Goal: Task Accomplishment & Management: Manage account settings

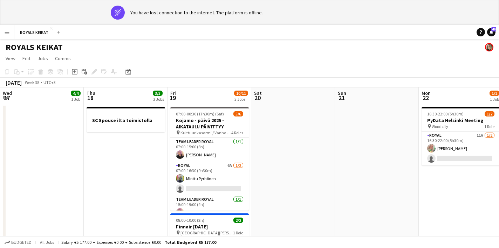
scroll to position [0, 202]
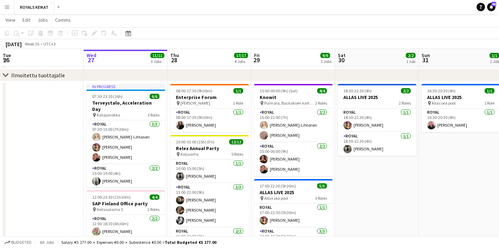
scroll to position [196, 0]
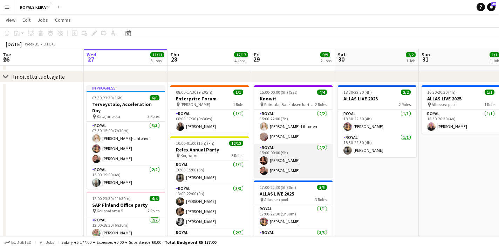
click at [291, 155] on app-card-role "Royal 2/2 15:00-00:00 (9h) Teija Malk Felix Hellner" at bounding box center [293, 161] width 78 height 34
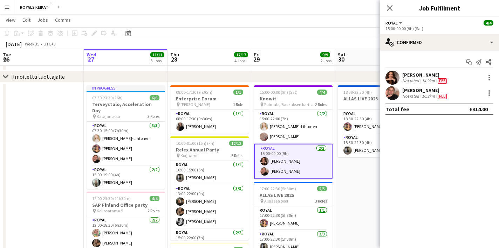
click at [408, 75] on div "[PERSON_NAME]" at bounding box center [425, 75] width 46 height 6
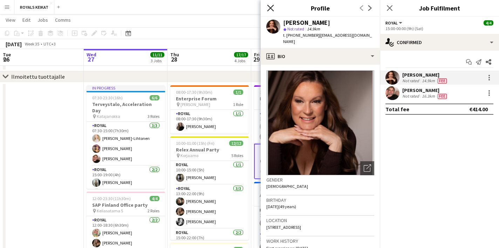
click at [269, 5] on icon "Close pop-in" at bounding box center [270, 8] width 7 height 7
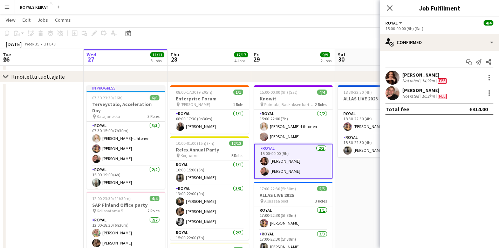
click at [394, 179] on mat-expansion-panel "check Confirmed Start chat Send notification Share Teija Malk Not rated 14.9km …" at bounding box center [439, 150] width 119 height 198
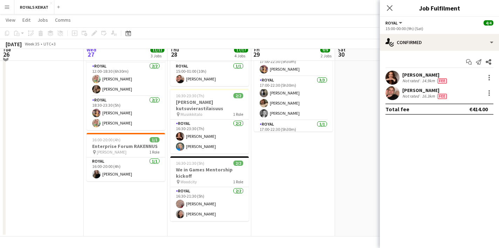
scroll to position [350, 0]
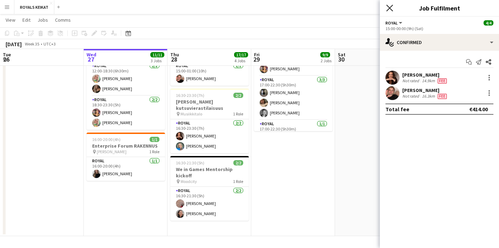
click at [390, 7] on icon at bounding box center [389, 8] width 7 height 7
